Goal: Communication & Community: Answer question/provide support

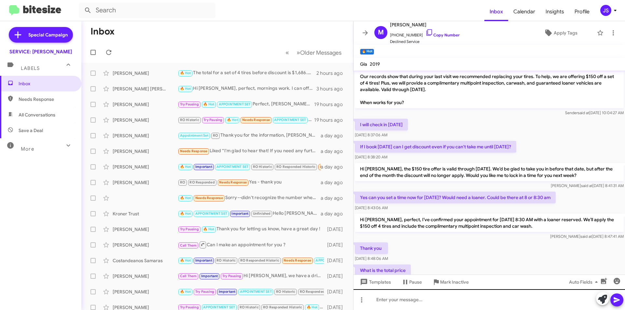
scroll to position [3, 0]
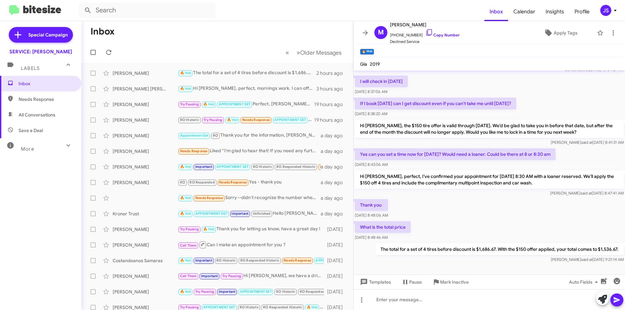
scroll to position [62, 0]
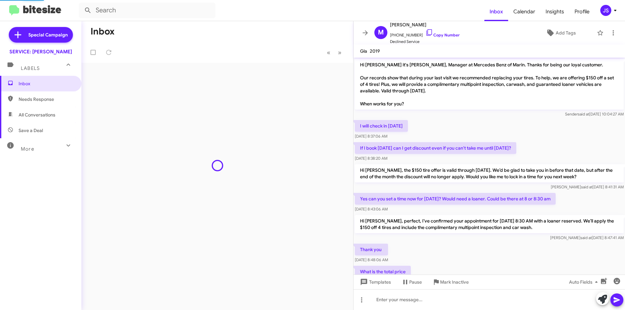
scroll to position [49, 0]
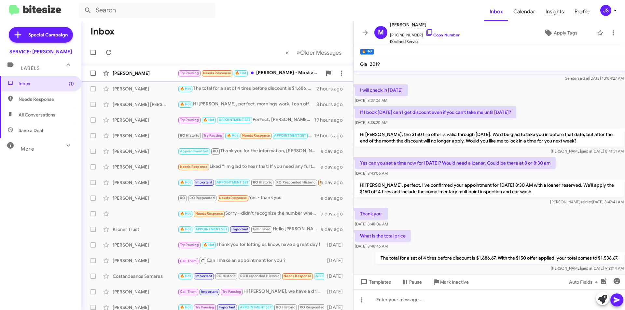
click at [153, 70] on div "Daniel Moynihan Try Pausing Needs Response 🔥 Hot Omar - Most any day would work…" at bounding box center [218, 73] width 262 height 13
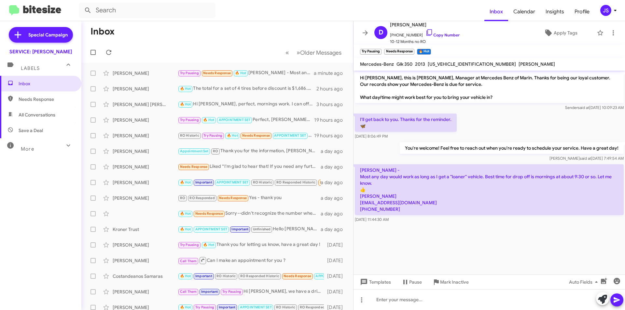
click at [539, 254] on cdk-virtual-scroll-viewport "Hi Daniel, this is Omar Ibrahimi, Manager at Mercedes Benz of Marin. Thanks for…" at bounding box center [490, 173] width 272 height 204
click at [469, 301] on div at bounding box center [490, 300] width 272 height 21
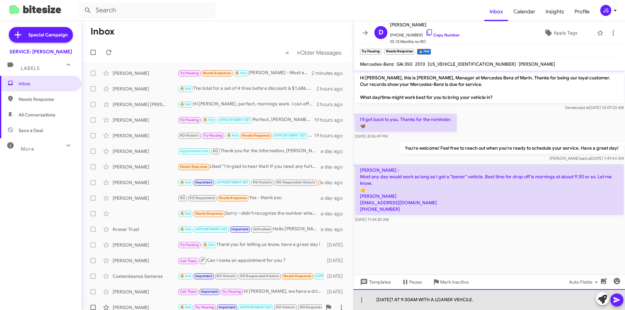
drag, startPoint x: 498, startPoint y: 297, endPoint x: 303, endPoint y: 308, distance: 195.4
click at [303, 308] on div "Inbox « Previous » Next Older Messages Daniel Moynihan Try Pausing Needs Respon…" at bounding box center [353, 165] width 544 height 289
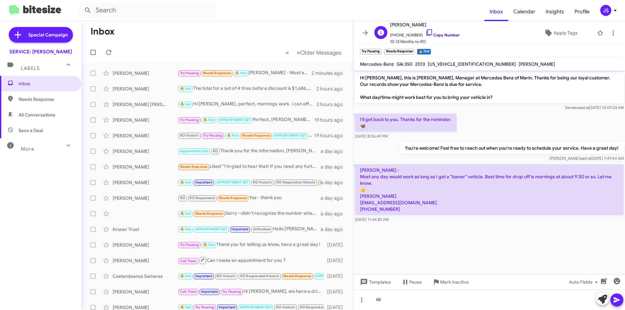
click at [426, 31] on icon at bounding box center [430, 33] width 8 height 8
click at [565, 300] on div "Hi" at bounding box center [490, 300] width 272 height 21
click at [517, 307] on div "Hi Daniel, does this upcoming Thursday" at bounding box center [490, 300] width 272 height 21
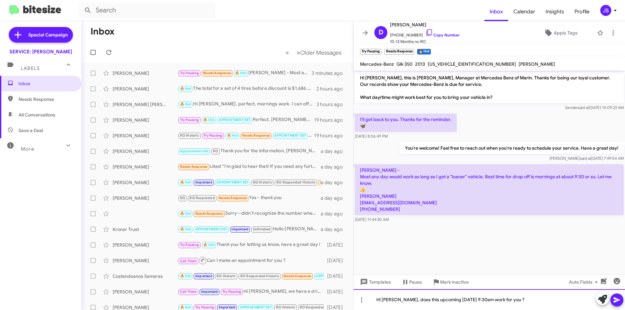
click at [495, 299] on div "Hi Daniel, does this upcoming Thursday 10/02 at 9:30am work for you ?" at bounding box center [490, 300] width 272 height 21
